Goal: Book appointment/travel/reservation

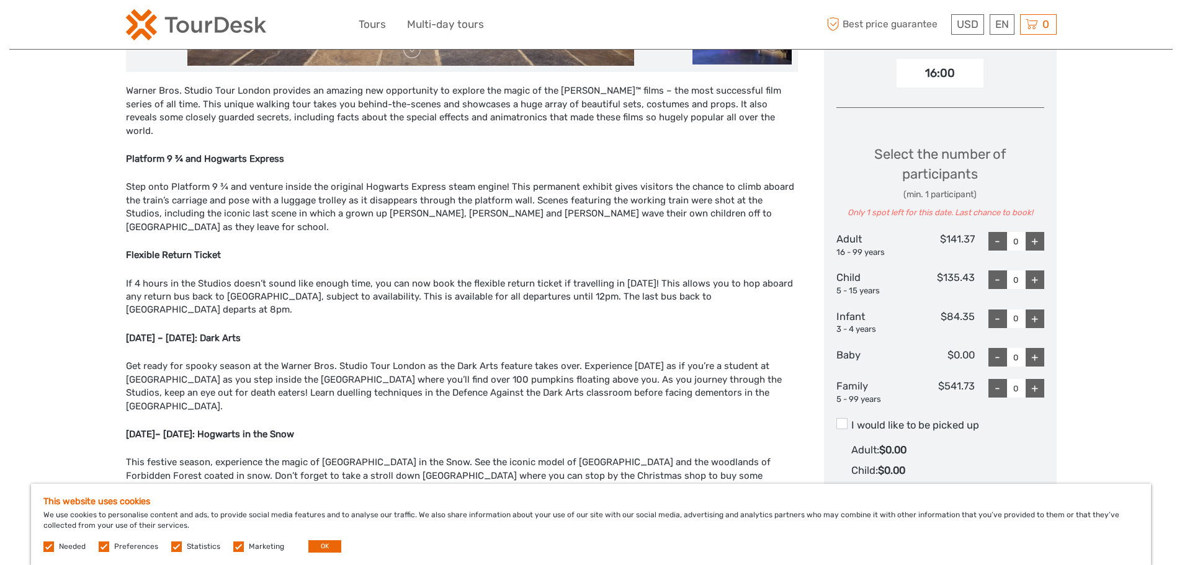
scroll to position [434, 0]
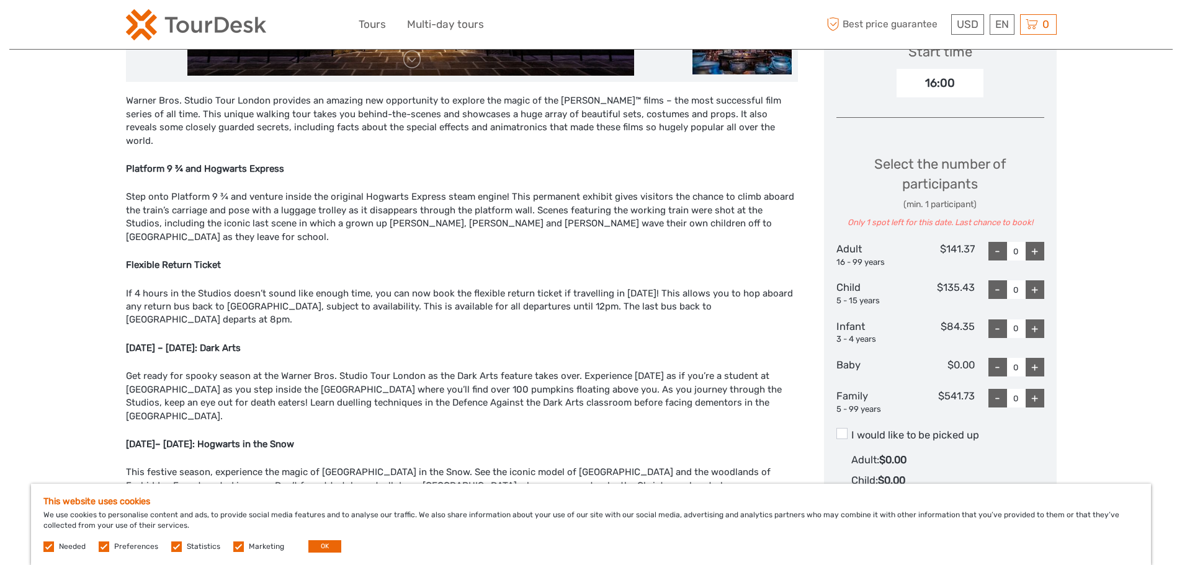
click at [1035, 253] on div "+" at bounding box center [1035, 251] width 19 height 19
type input "1"
click at [1035, 253] on div "+" at bounding box center [1035, 251] width 19 height 19
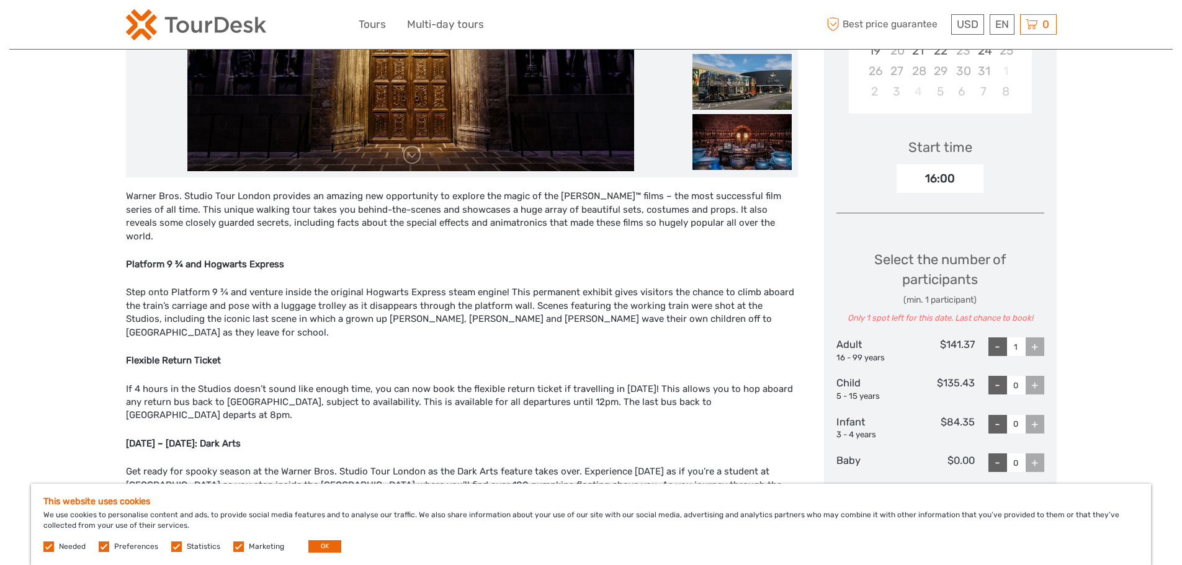
scroll to position [310, 0]
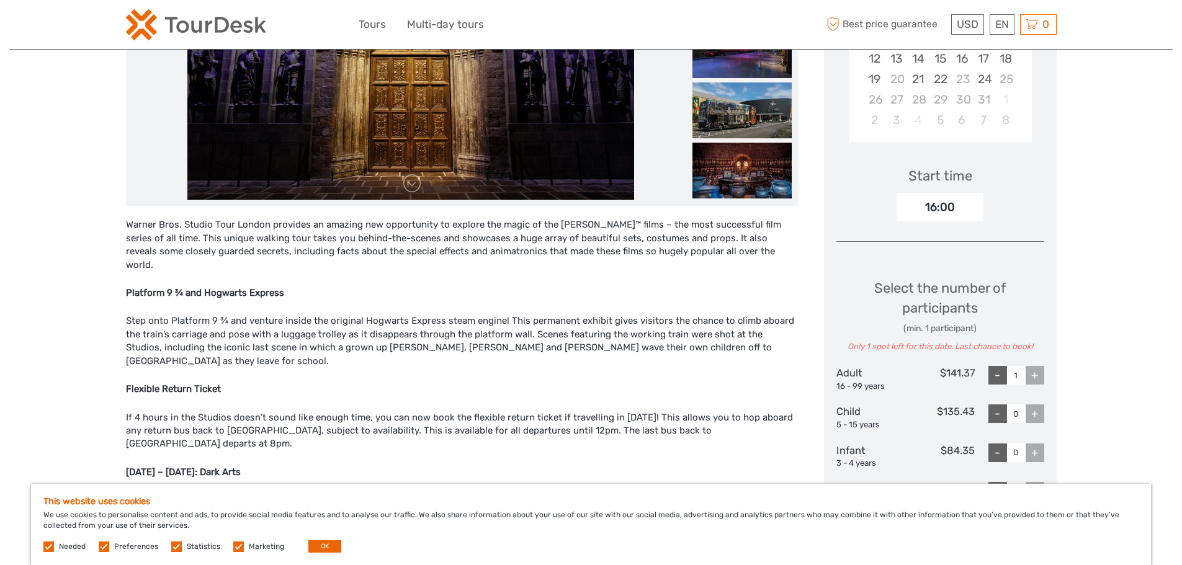
click at [1034, 377] on div "+" at bounding box center [1035, 375] width 19 height 19
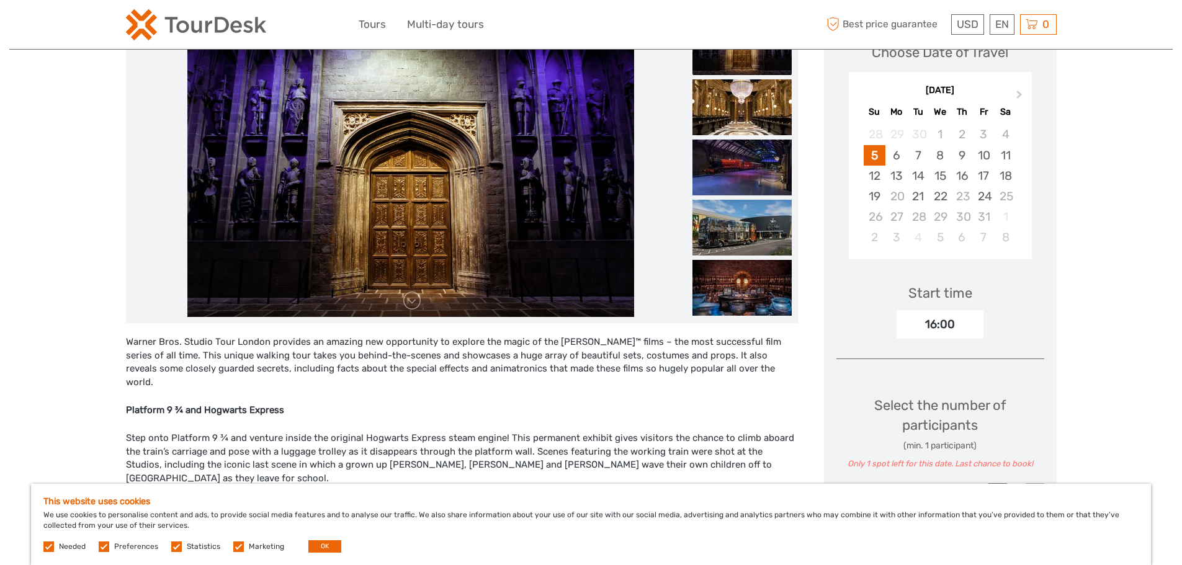
scroll to position [124, 0]
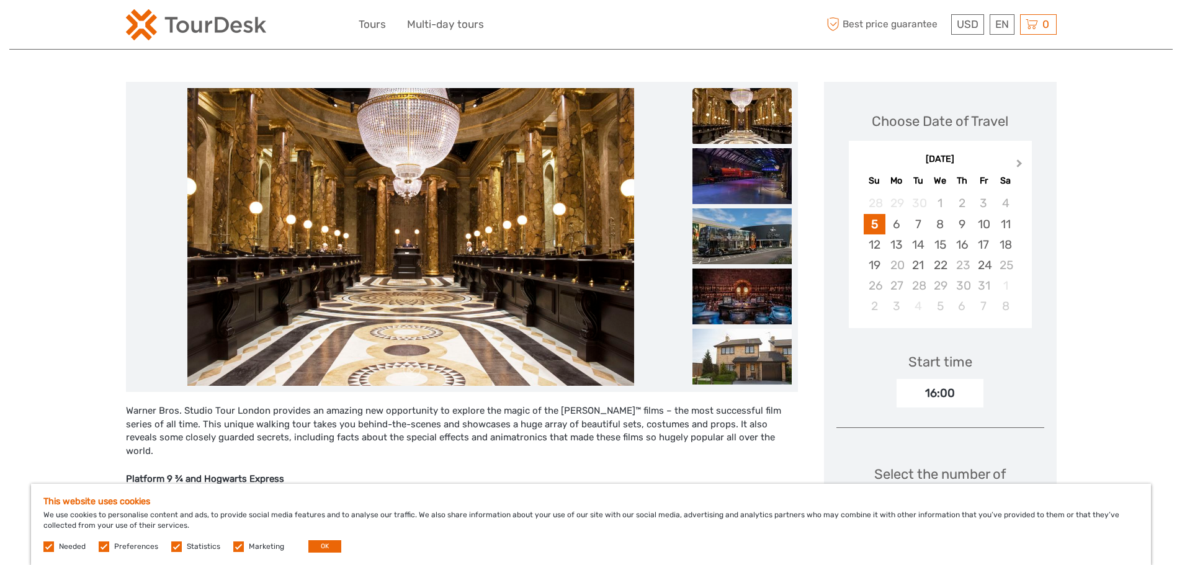
click at [1020, 164] on span "Next Month" at bounding box center [1020, 166] width 0 height 18
click at [982, 225] on div "12" at bounding box center [984, 224] width 22 height 20
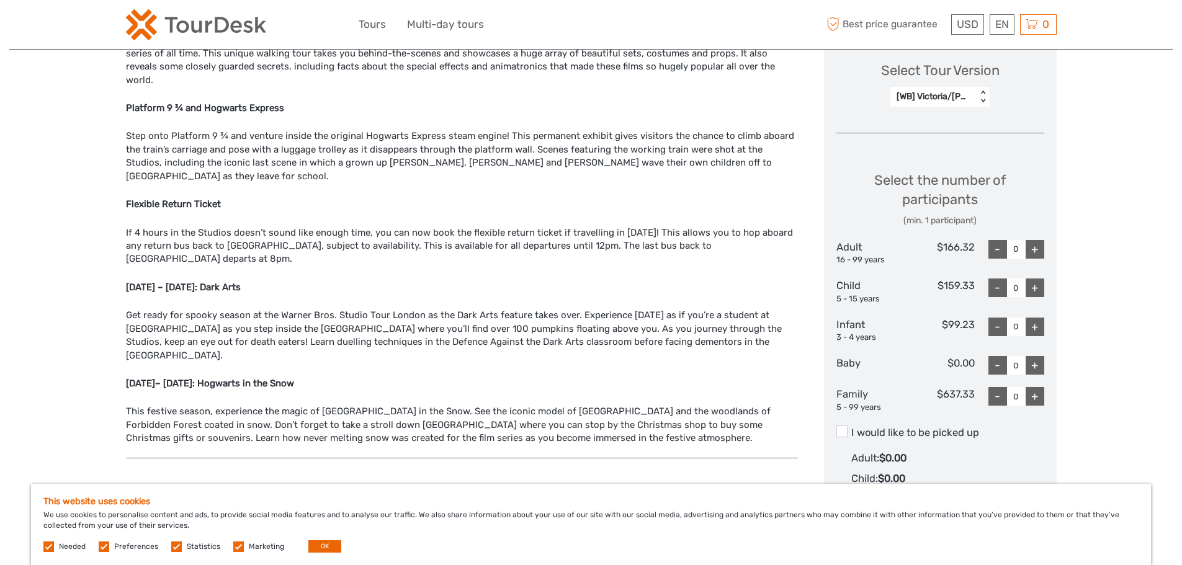
scroll to position [496, 0]
click at [1033, 251] on div "+" at bounding box center [1035, 248] width 19 height 19
type input "2"
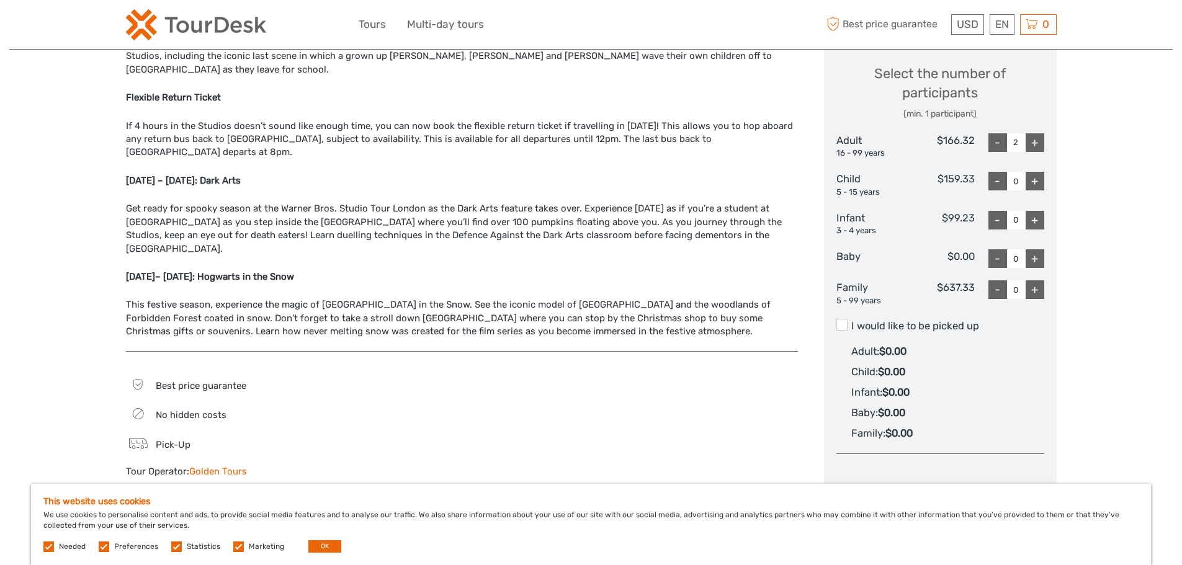
scroll to position [621, 0]
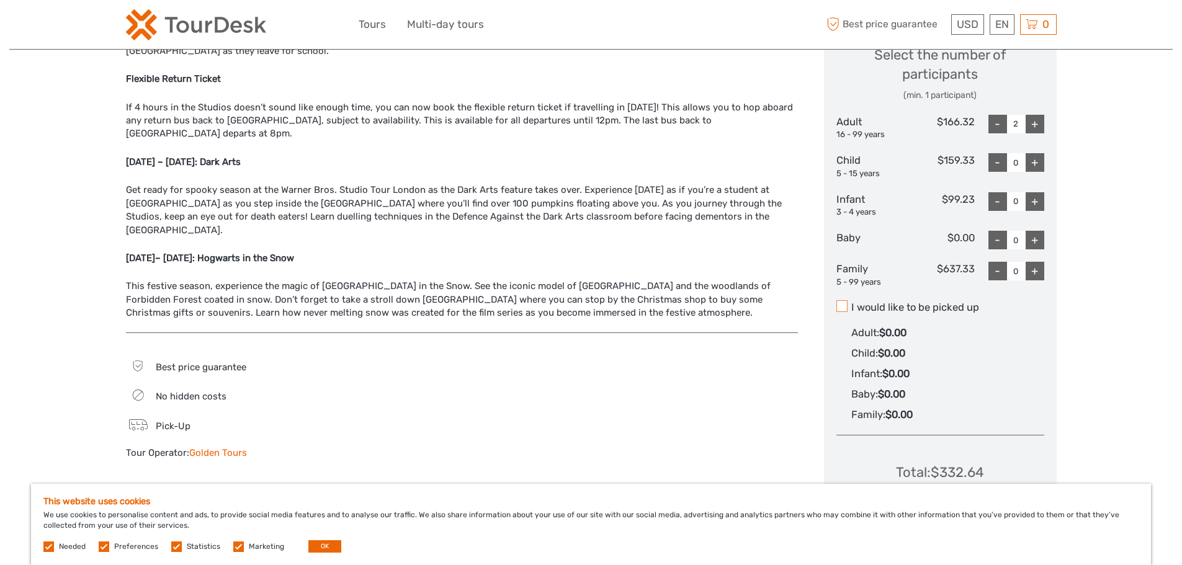
click at [841, 309] on span at bounding box center [842, 305] width 11 height 11
click at [851, 303] on input "I would like to be picked up" at bounding box center [851, 303] width 0 height 0
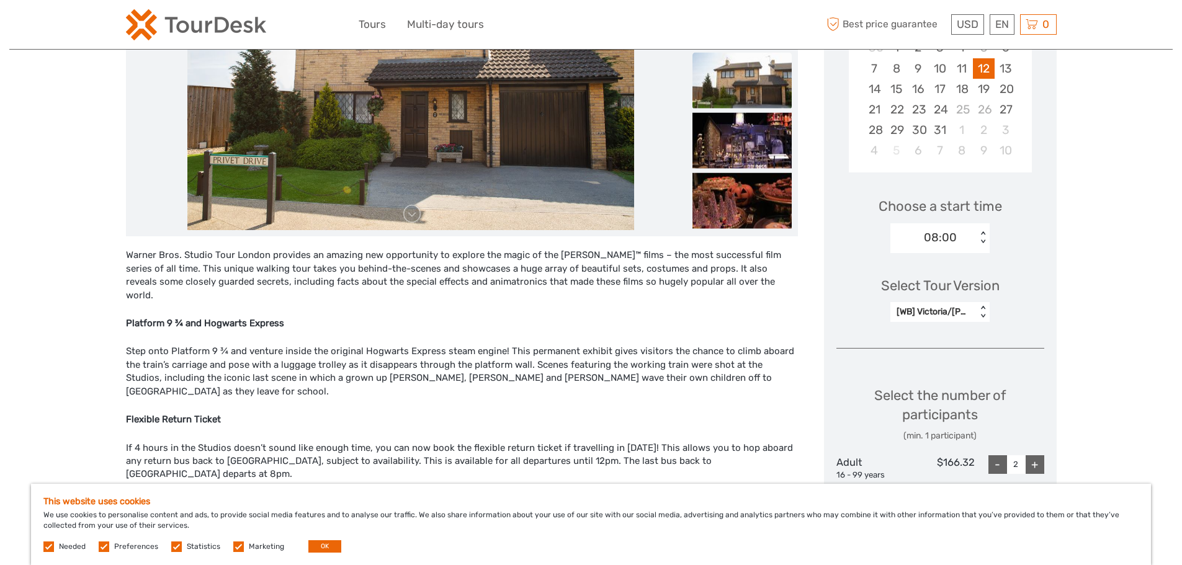
scroll to position [186, 0]
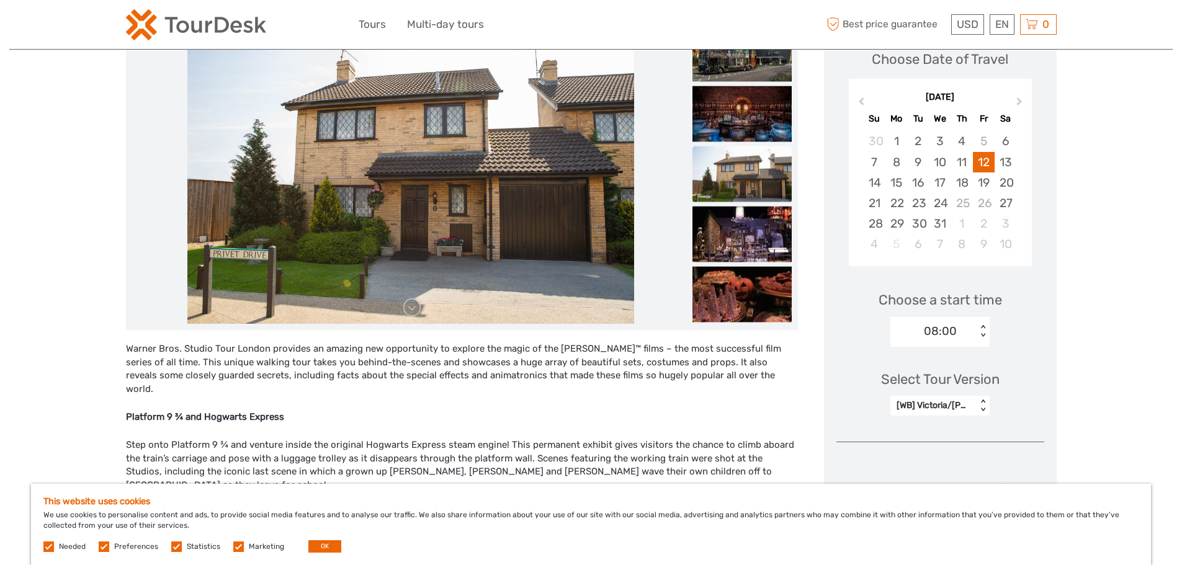
click at [953, 406] on div "[WB] Victoria/[PERSON_NAME] Street Departures" at bounding box center [934, 406] width 74 height 12
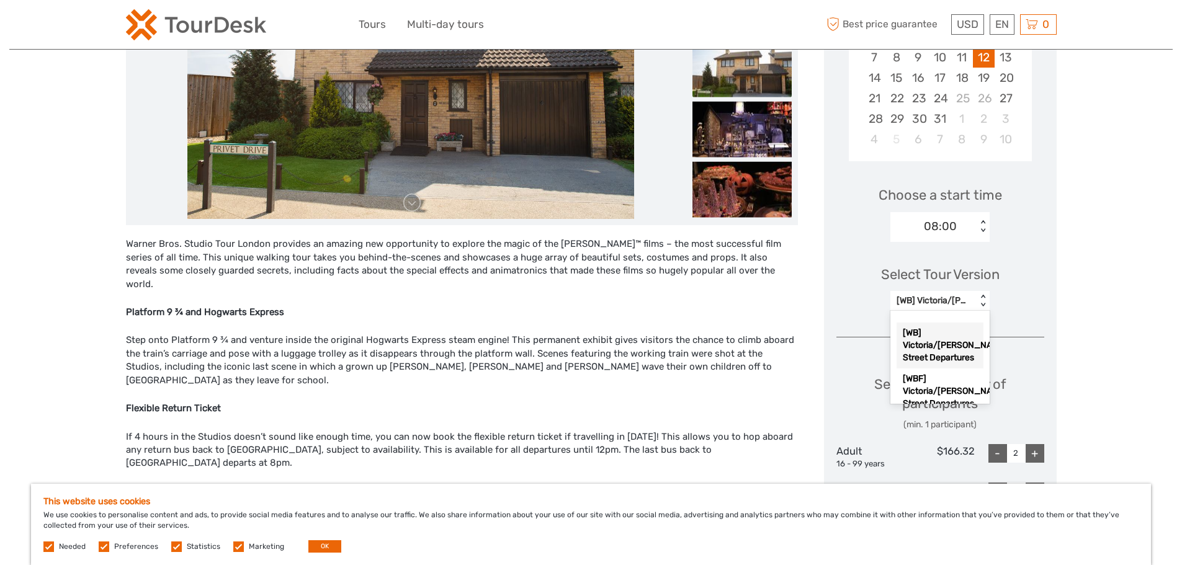
scroll to position [310, 0]
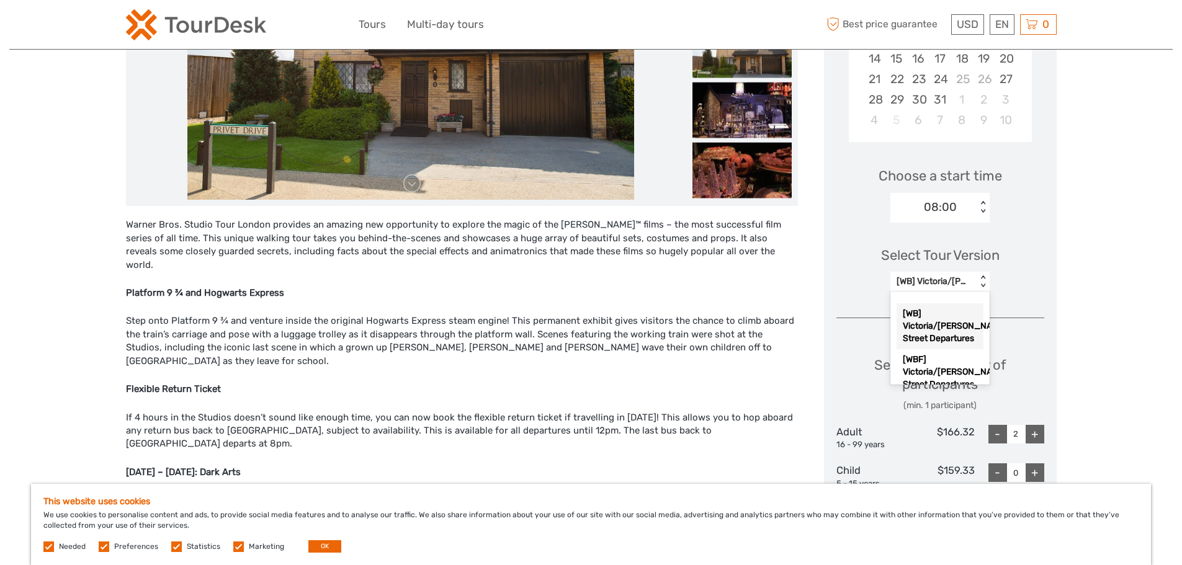
click at [956, 334] on div "[WB] Victoria/[PERSON_NAME] Street Departures" at bounding box center [940, 326] width 87 height 46
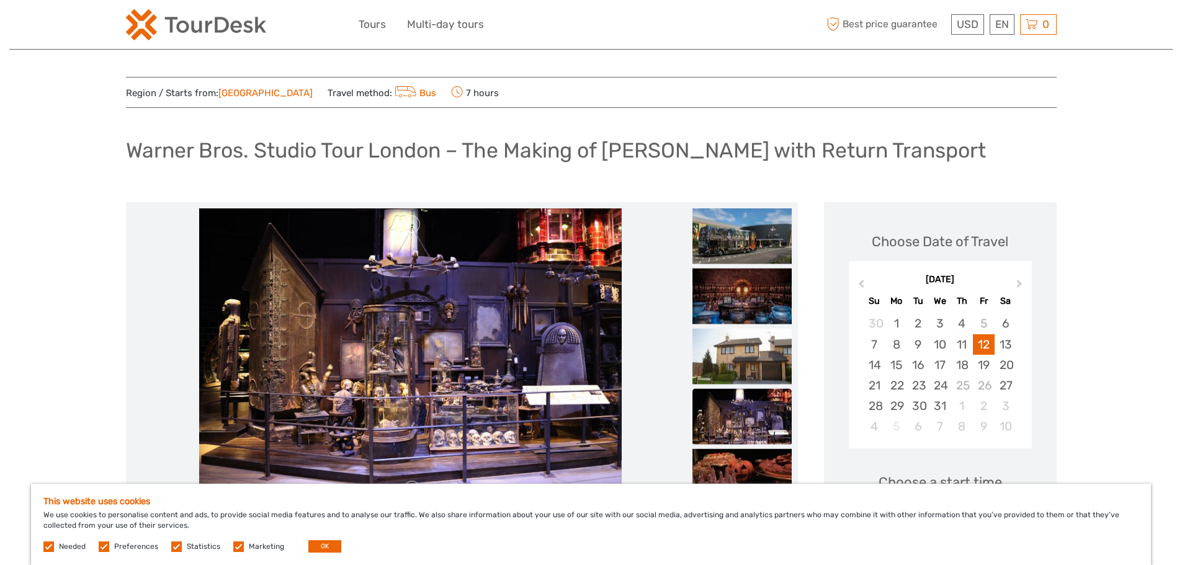
scroll to position [0, 0]
